Goal: Transaction & Acquisition: Purchase product/service

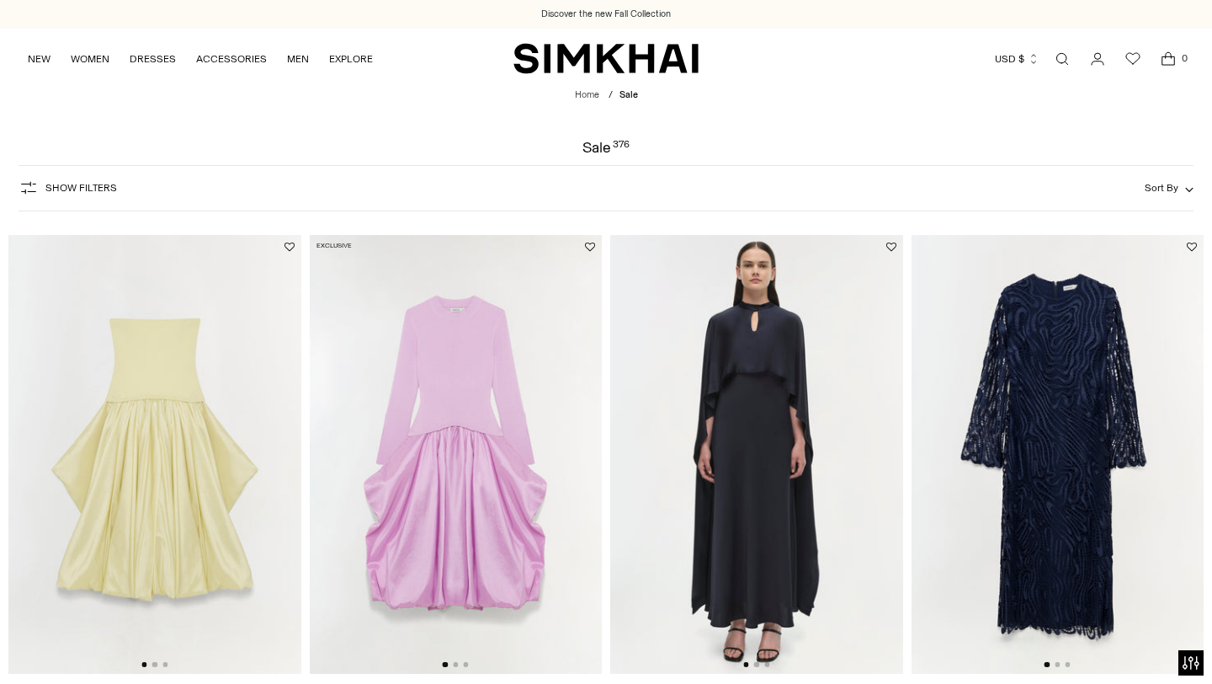
click at [1168, 191] on span "Sort By" at bounding box center [1162, 188] width 34 height 12
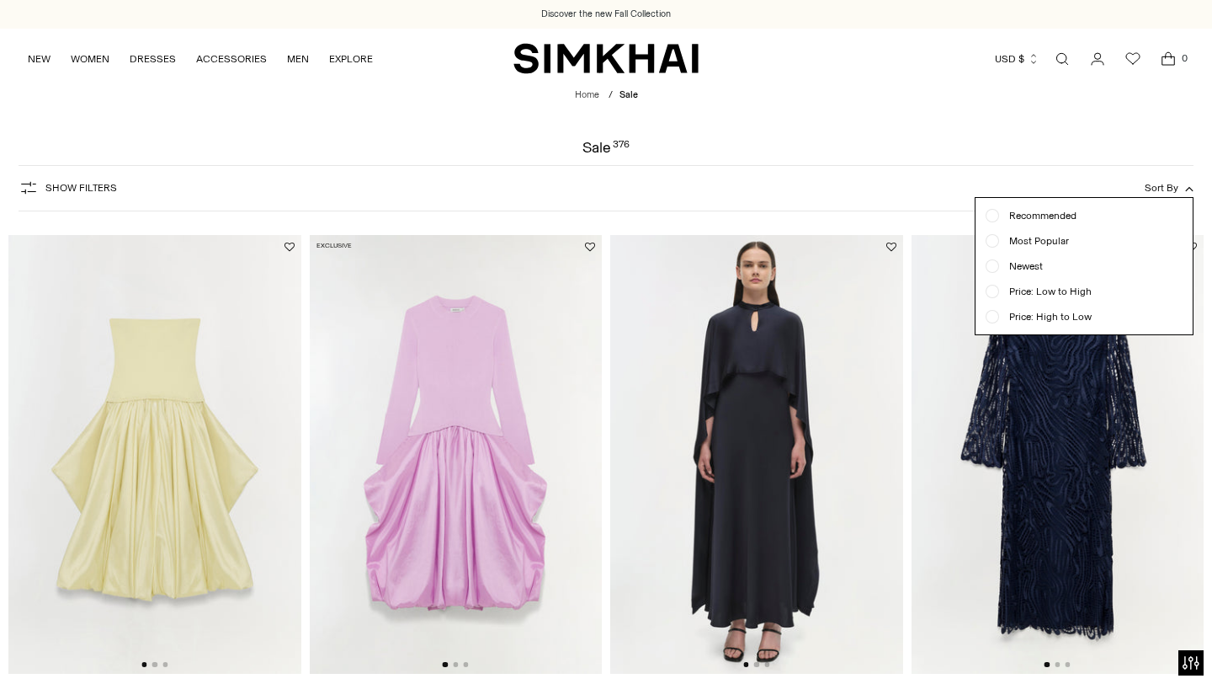
click at [1035, 296] on span "Price: Low to High" at bounding box center [1045, 291] width 93 height 15
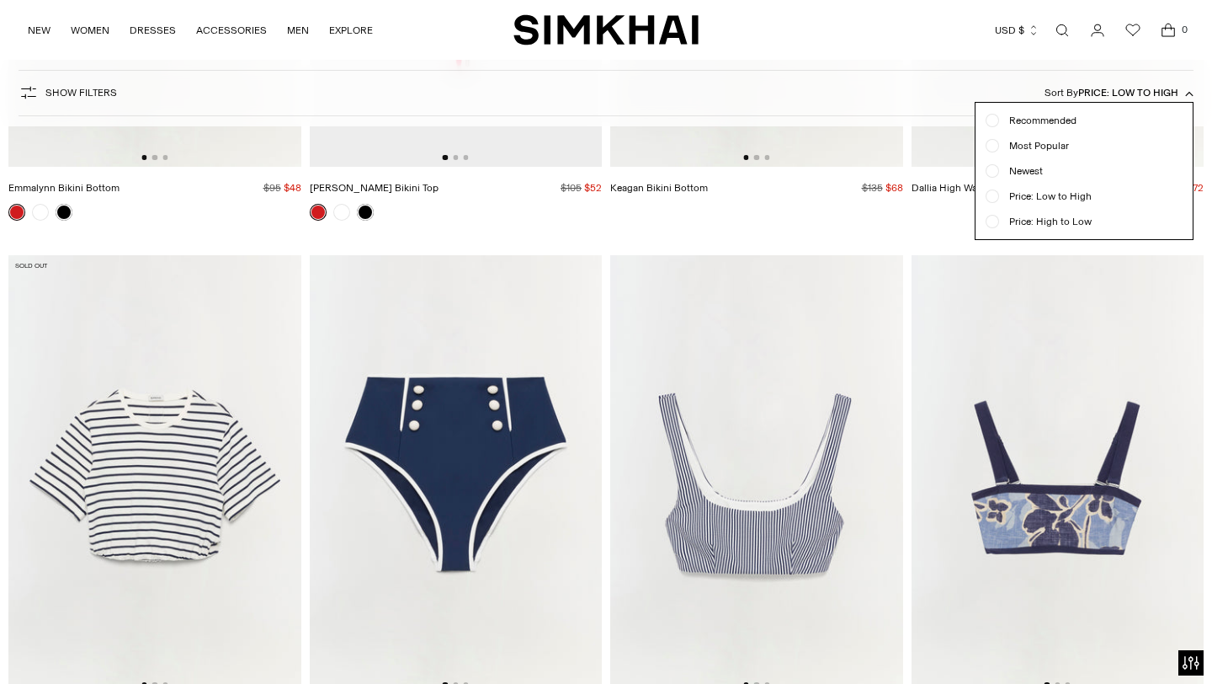
scroll to position [506, 0]
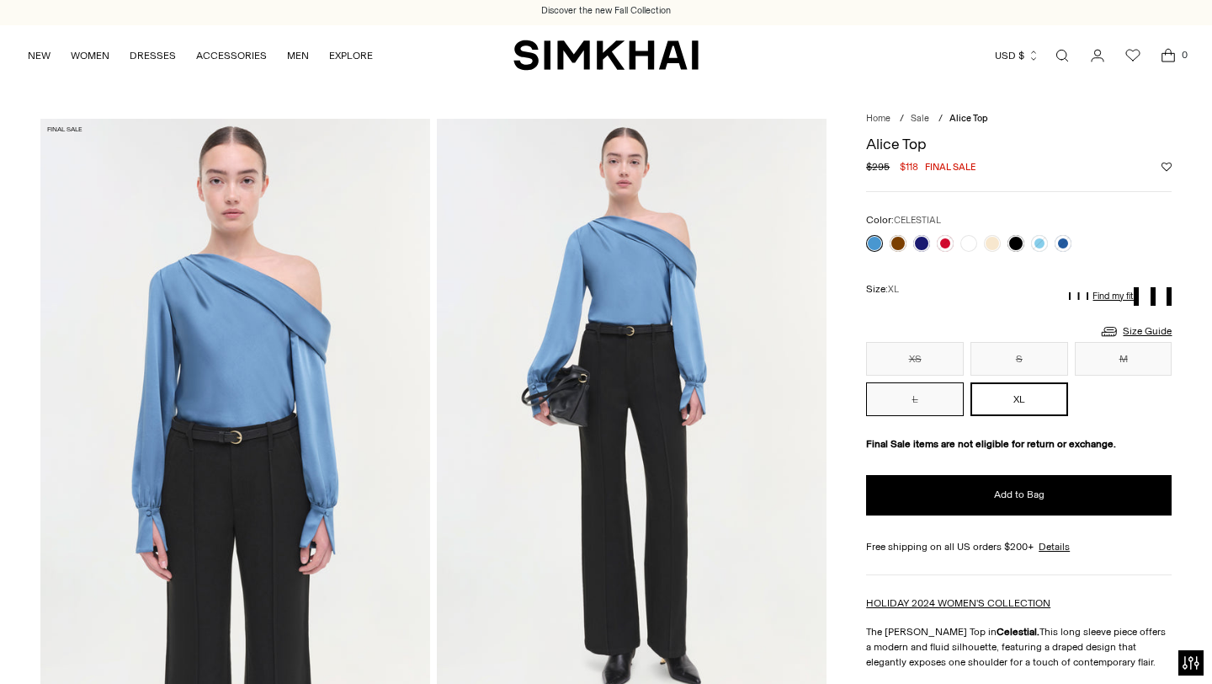
scroll to position [3, 0]
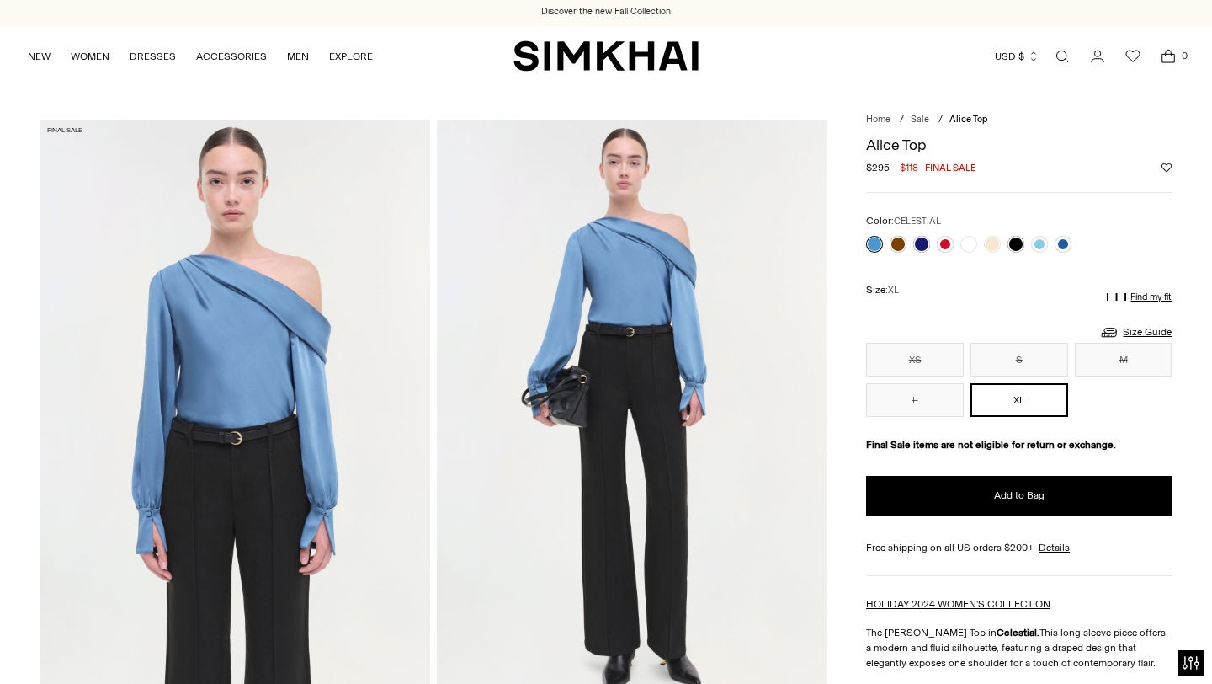
click at [1155, 296] on p "Find my fit" at bounding box center [1151, 297] width 41 height 10
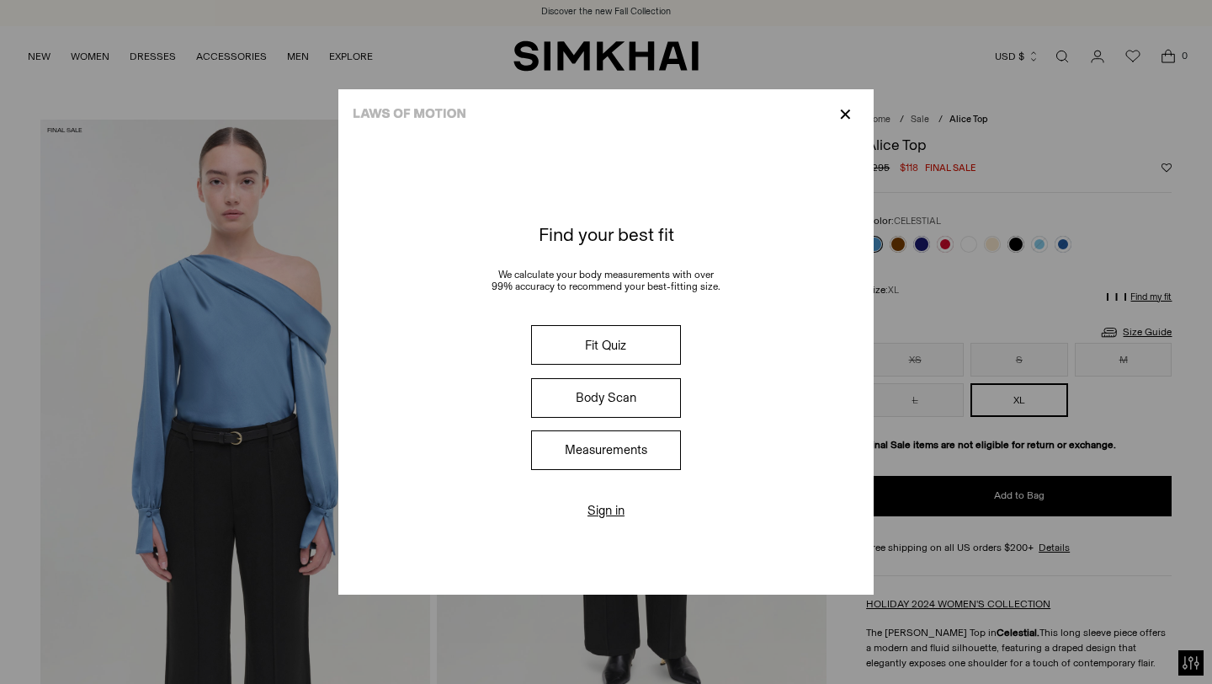
click at [850, 119] on p "✕" at bounding box center [845, 114] width 23 height 29
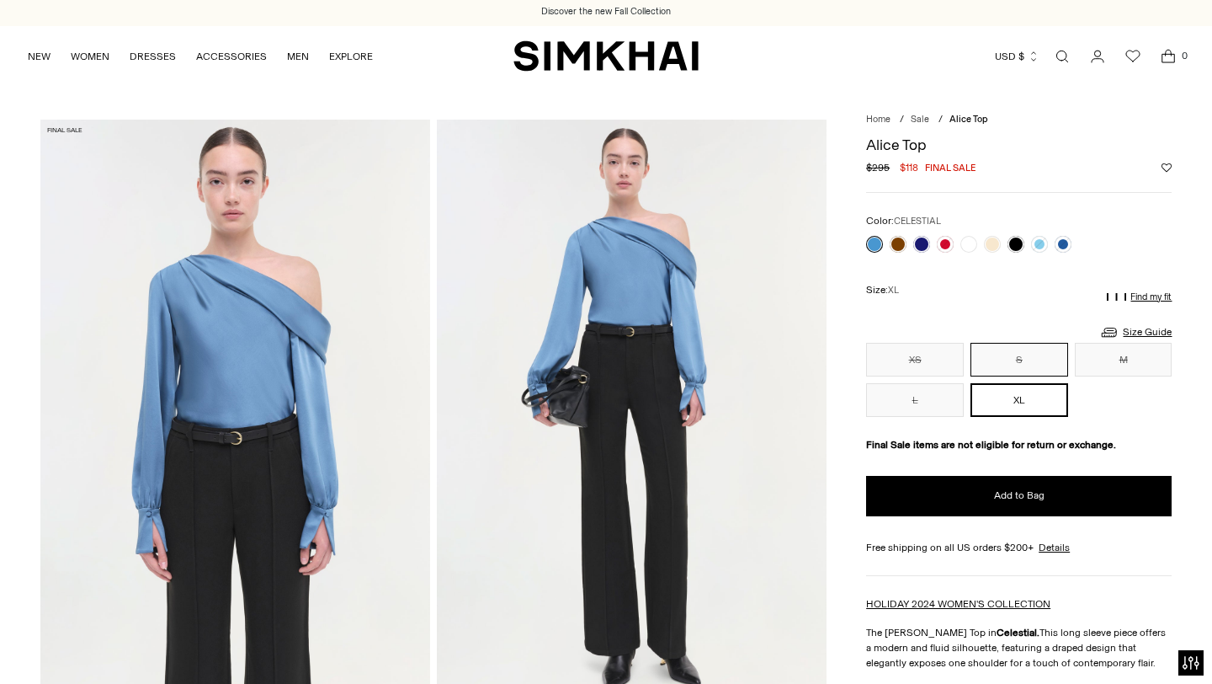
click at [1008, 354] on button "S" at bounding box center [1020, 360] width 98 height 34
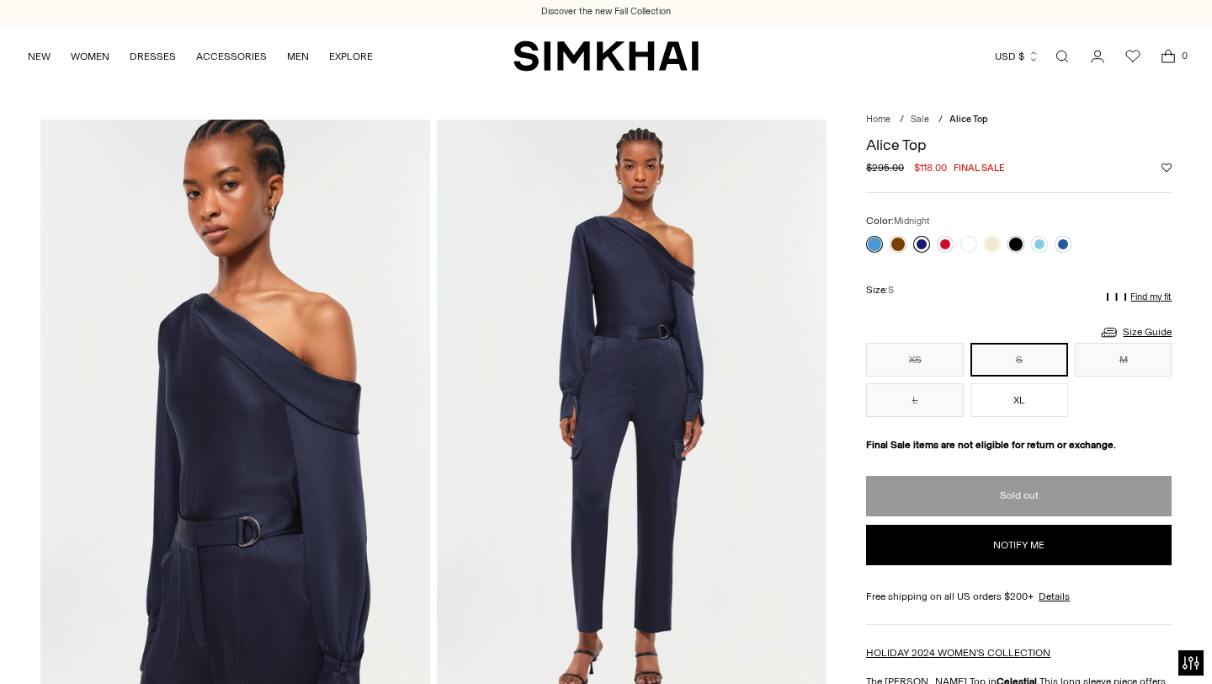
click at [925, 248] on link at bounding box center [921, 244] width 17 height 17
